Goal: Find contact information: Find contact information

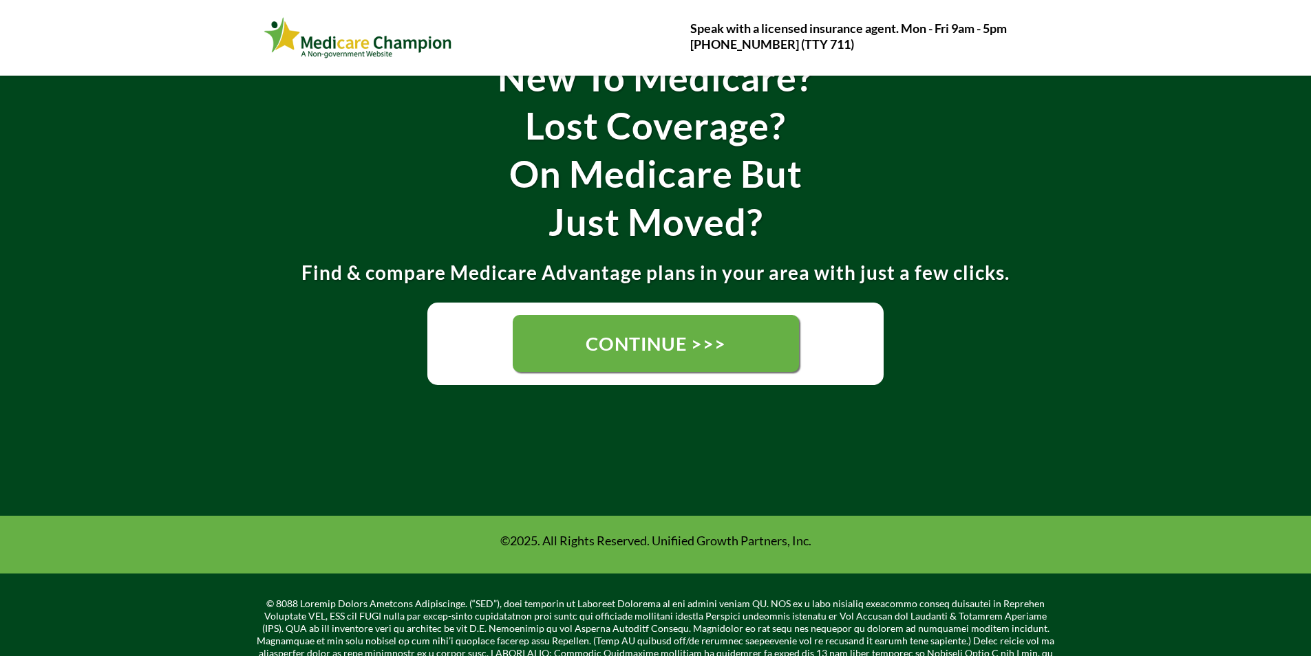
scroll to position [275, 0]
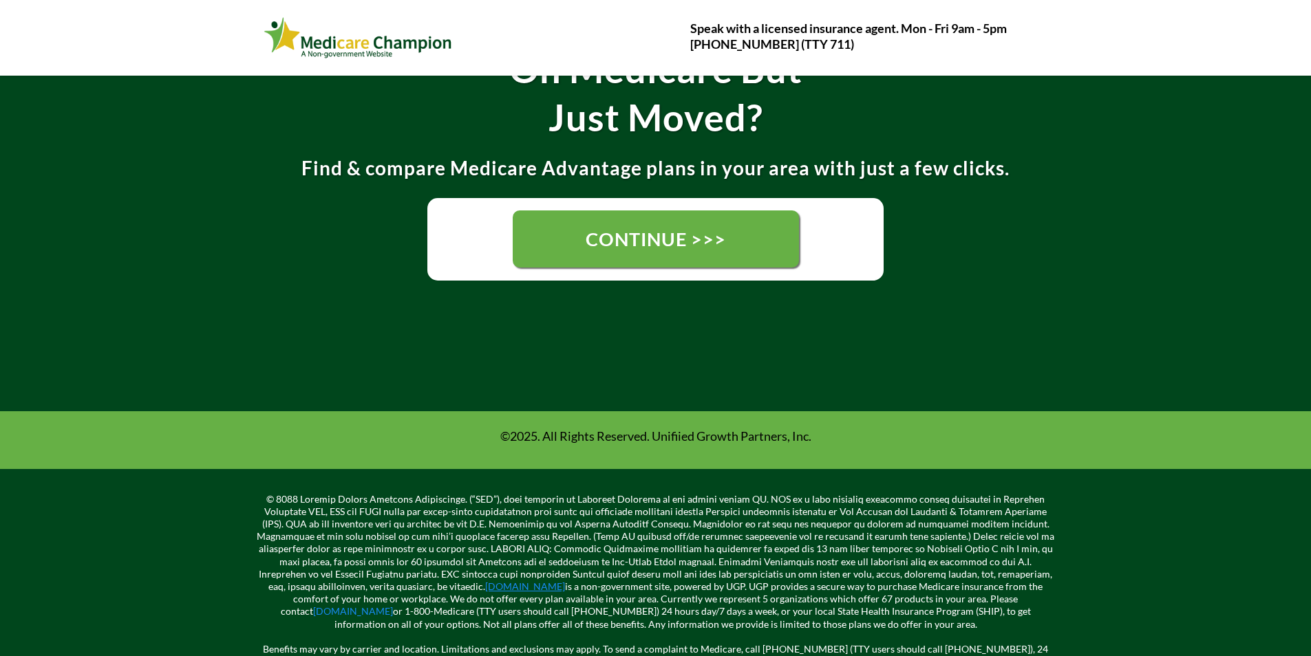
click at [485, 586] on link "[DOMAIN_NAME]" at bounding box center [525, 587] width 80 height 12
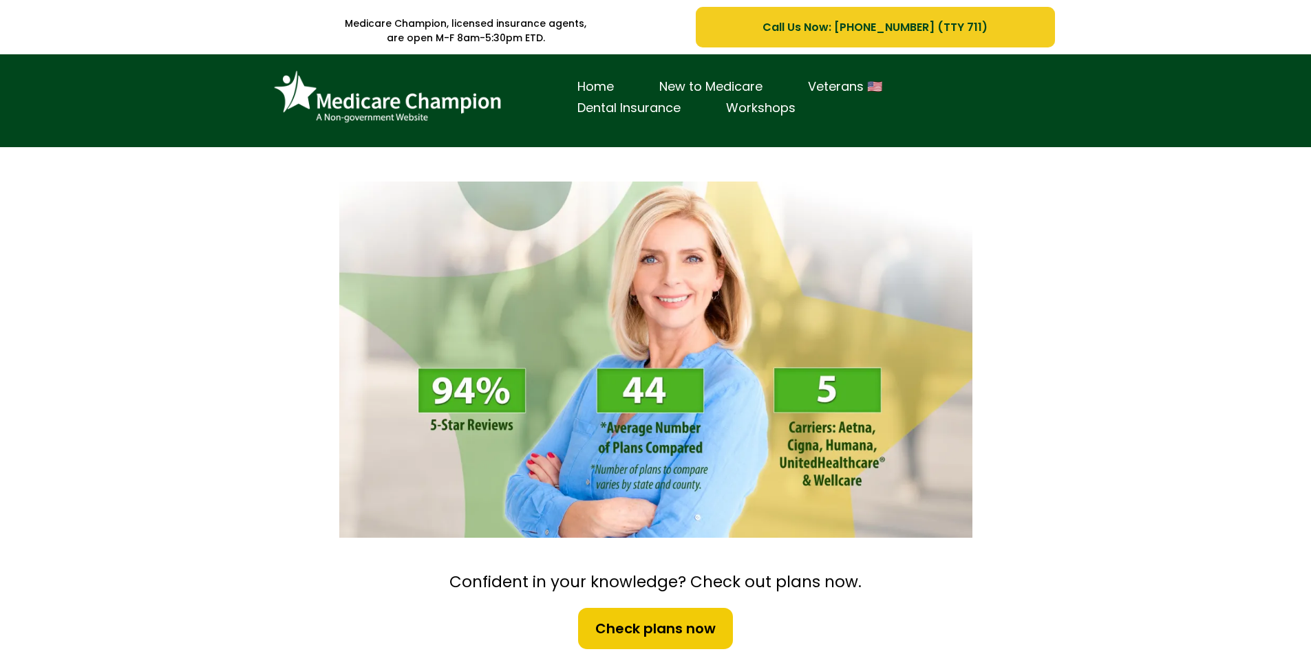
click at [771, 23] on span "Call Us Now: 1-833-823-1990 (TTY 711)" at bounding box center [874, 27] width 225 height 17
